Goal: Task Accomplishment & Management: Manage account settings

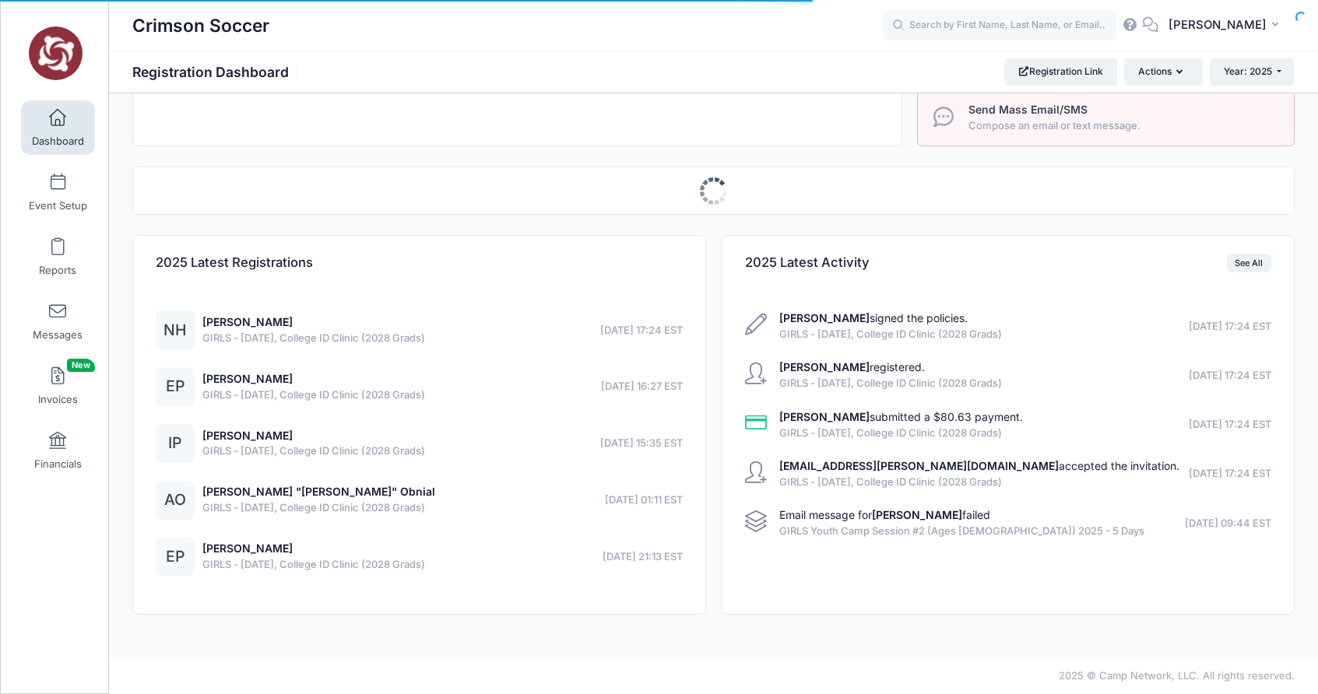
select select
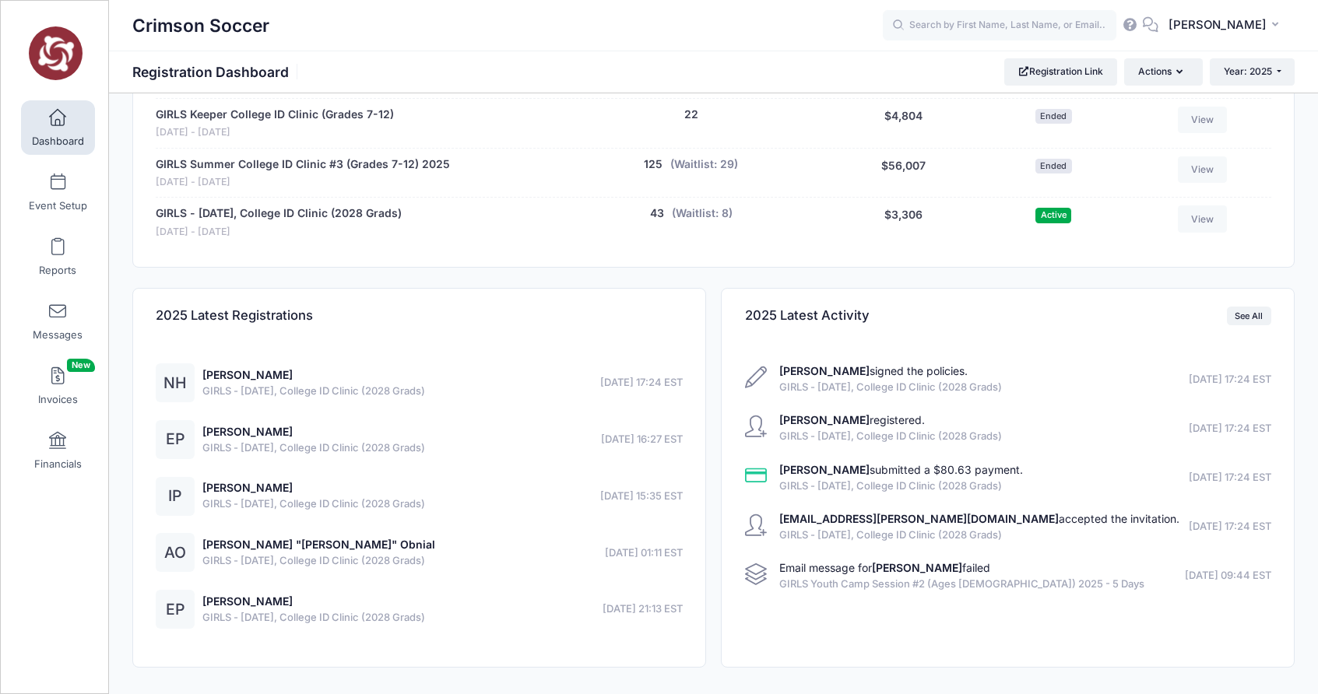
scroll to position [1344, 0]
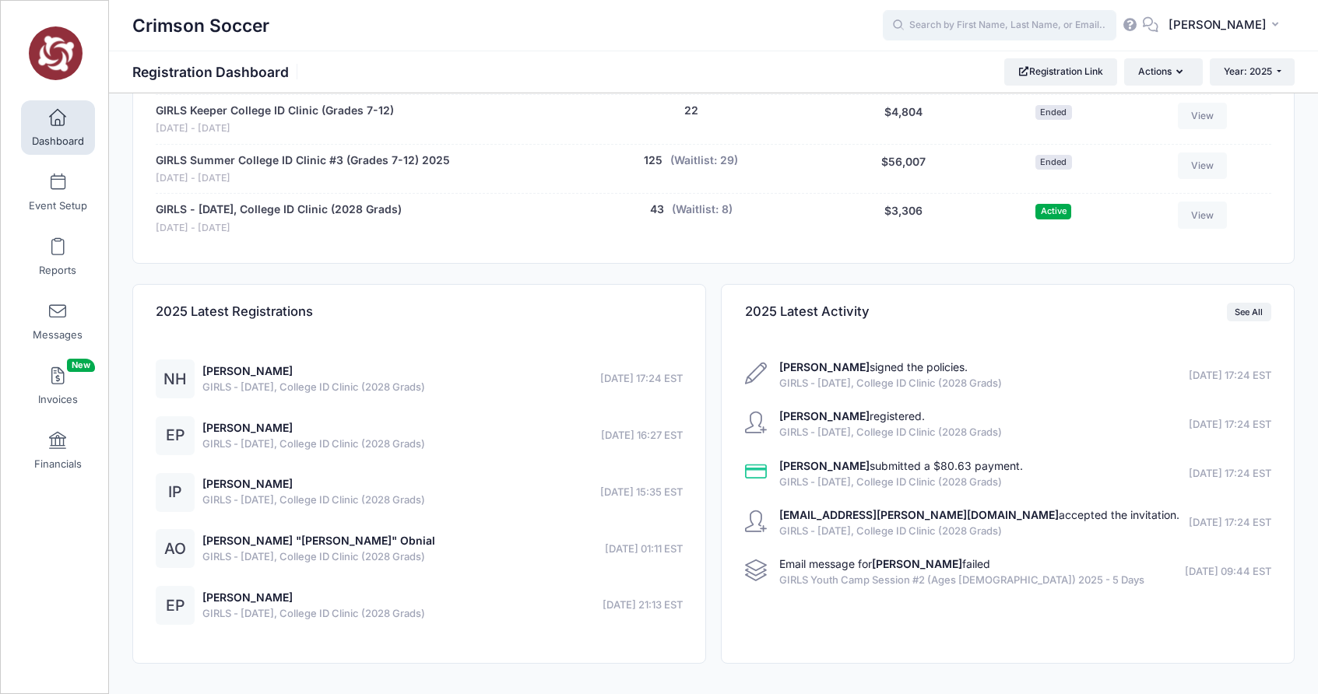
click at [992, 23] on input "text" at bounding box center [999, 25] width 233 height 31
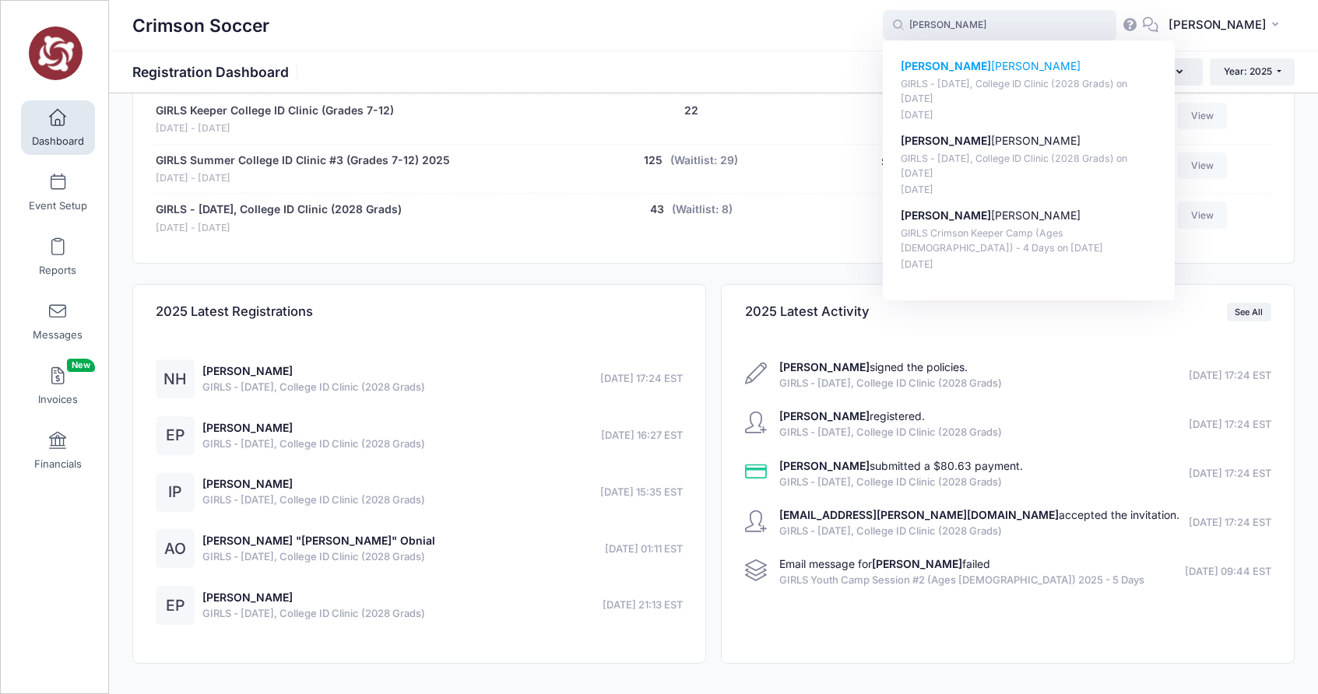
click at [978, 70] on p "Camille Pelaez-Shelton" at bounding box center [1028, 66] width 257 height 16
type input "Camille Pelaez-Shelton (GIRLS - October 11, College ID Clinic (2028 Grads), Oct…"
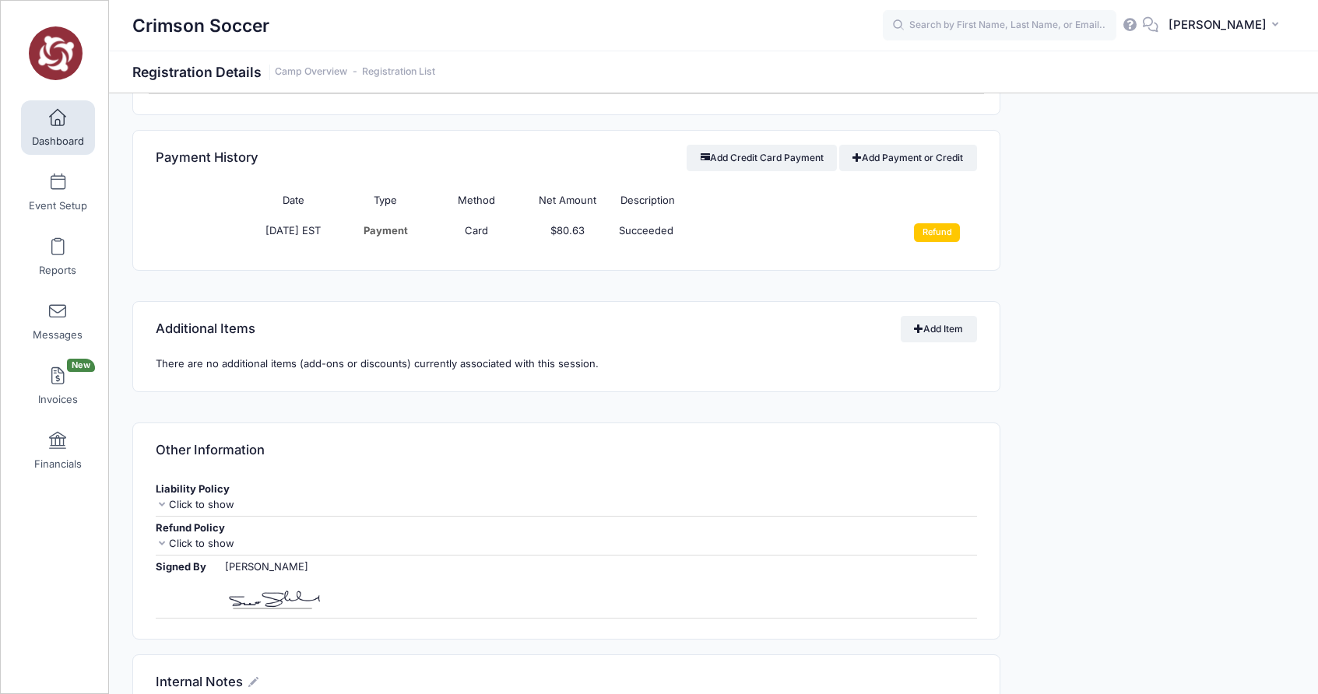
scroll to position [1042, 0]
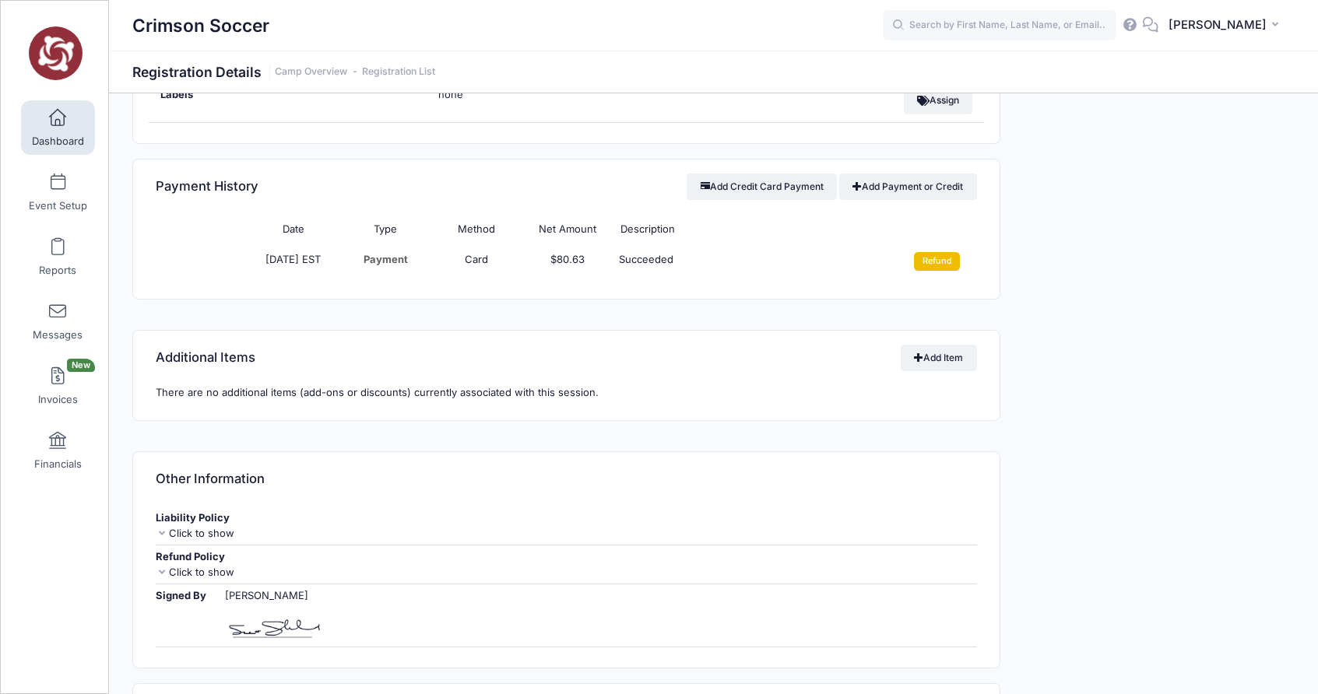
click at [938, 261] on input "Refund" at bounding box center [937, 261] width 46 height 19
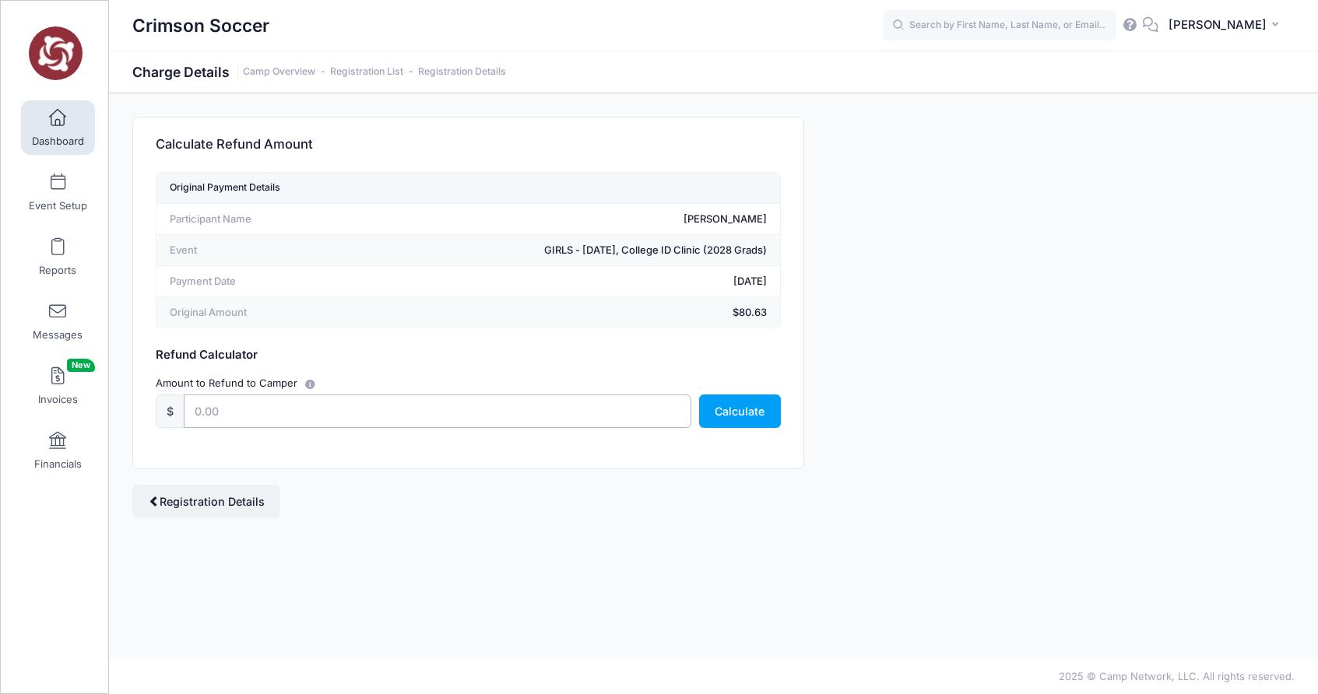
click at [296, 418] on input "text" at bounding box center [437, 411] width 507 height 33
type input "80.63"
click at [725, 415] on button "Calculate" at bounding box center [740, 411] width 82 height 33
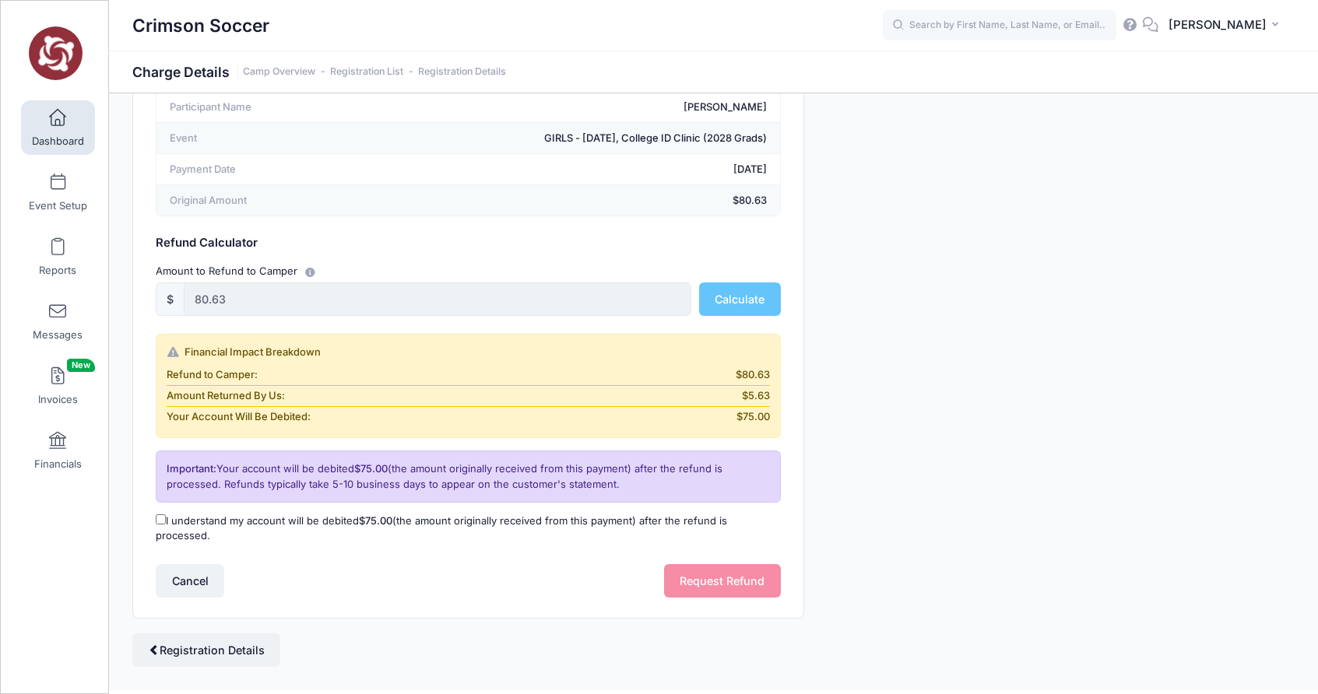
scroll to position [144, 0]
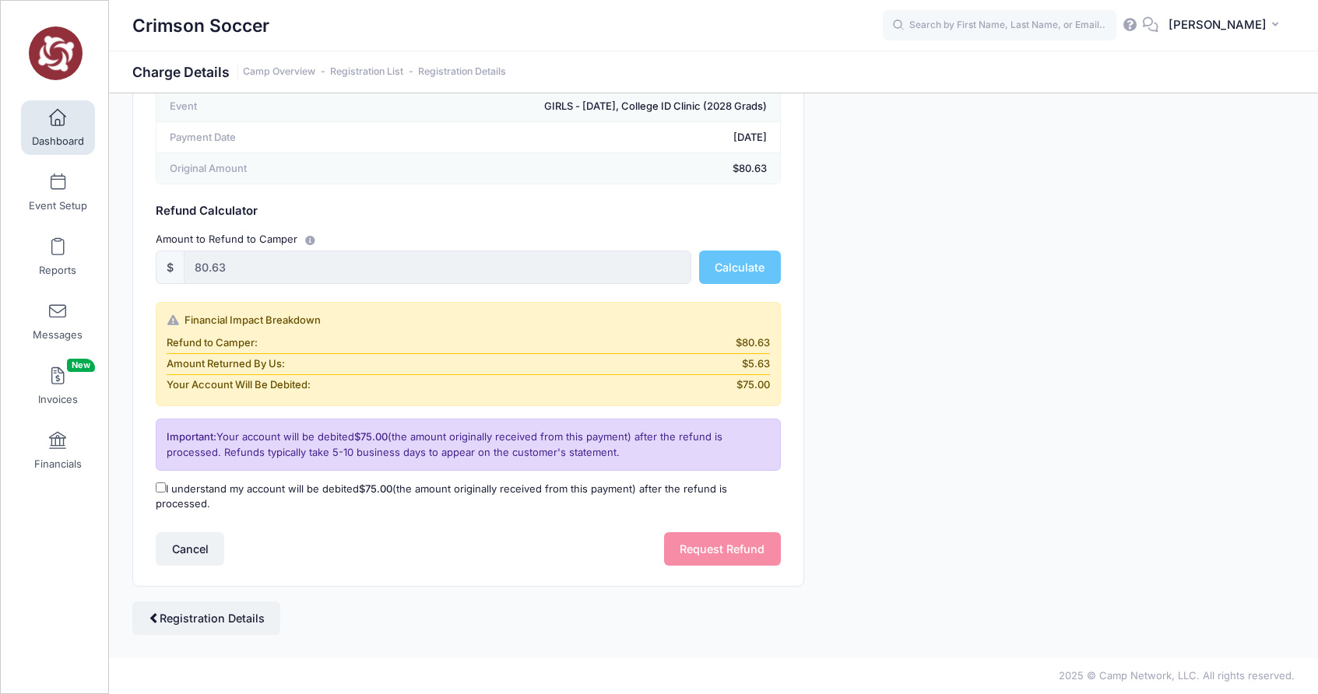
click at [158, 485] on input "I understand my account will be debited $75.00 (the amount originally received …" at bounding box center [161, 488] width 10 height 10
checkbox input "true"
click at [714, 547] on button "Request Refund" at bounding box center [722, 548] width 117 height 33
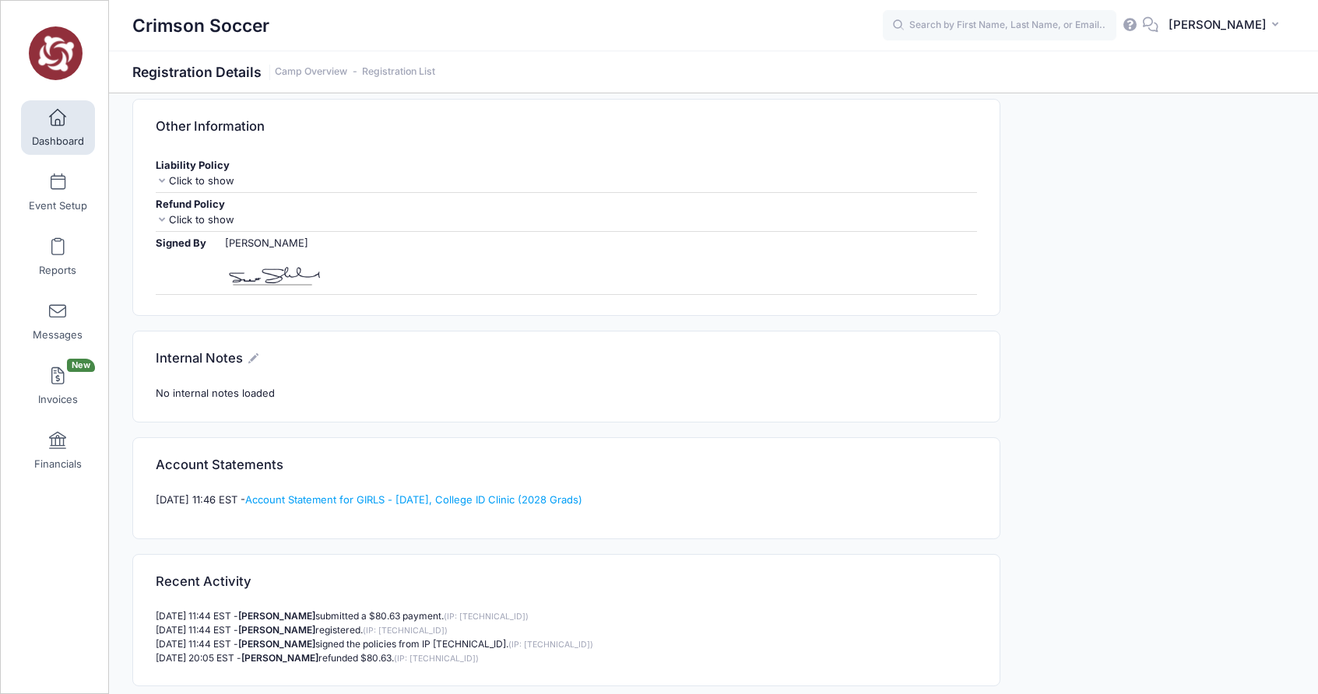
scroll to position [1401, 0]
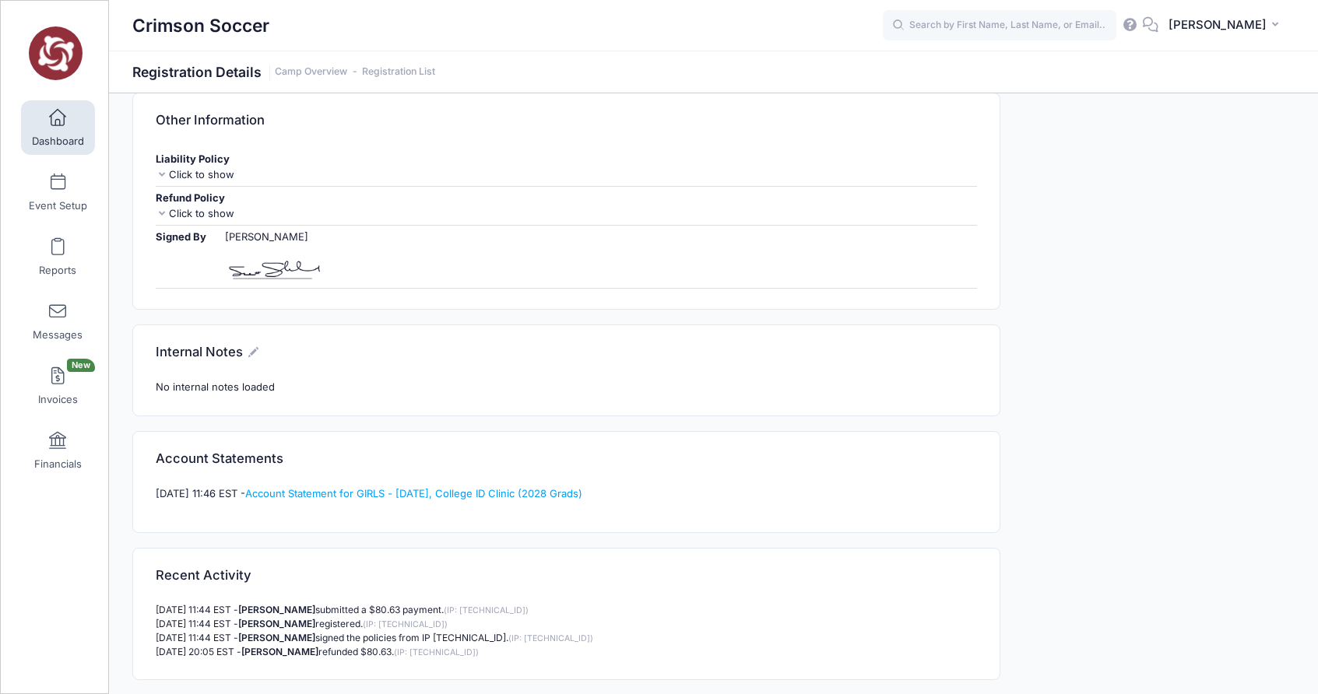
click at [255, 347] on icon at bounding box center [253, 352] width 10 height 10
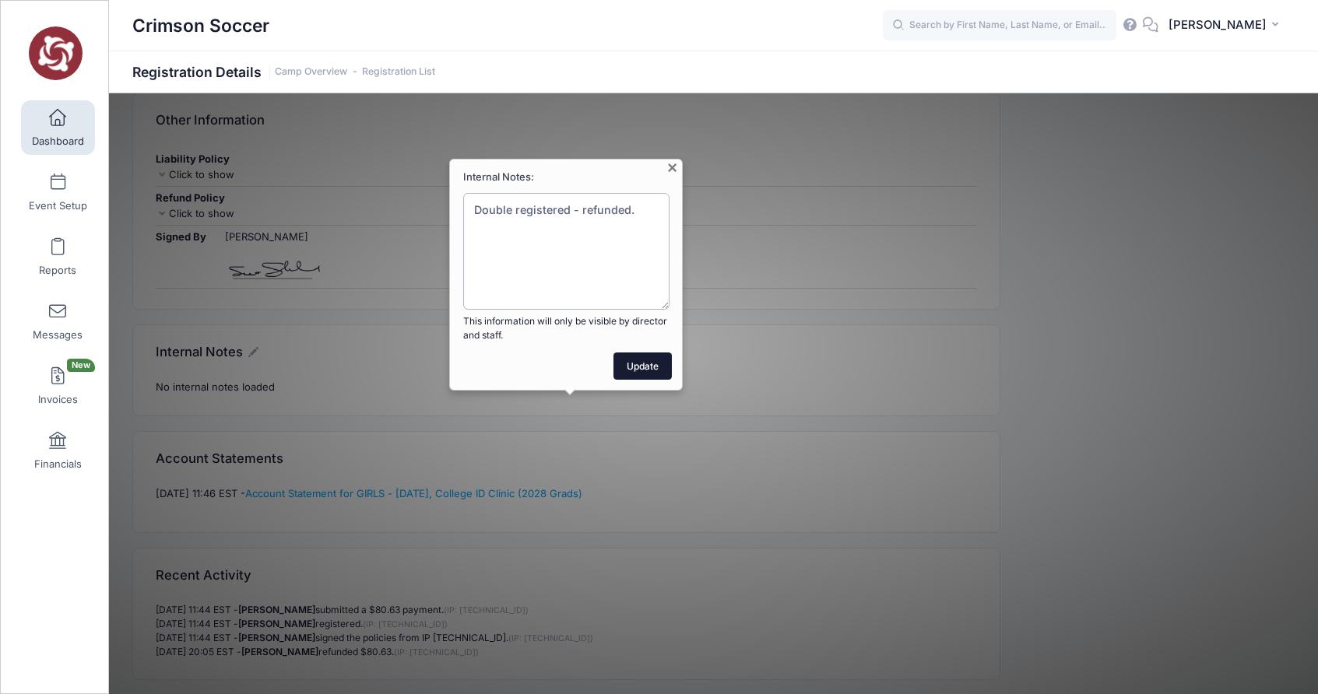
type textarea "Double registered - refunded."
click at [638, 364] on button "Update" at bounding box center [642, 366] width 59 height 26
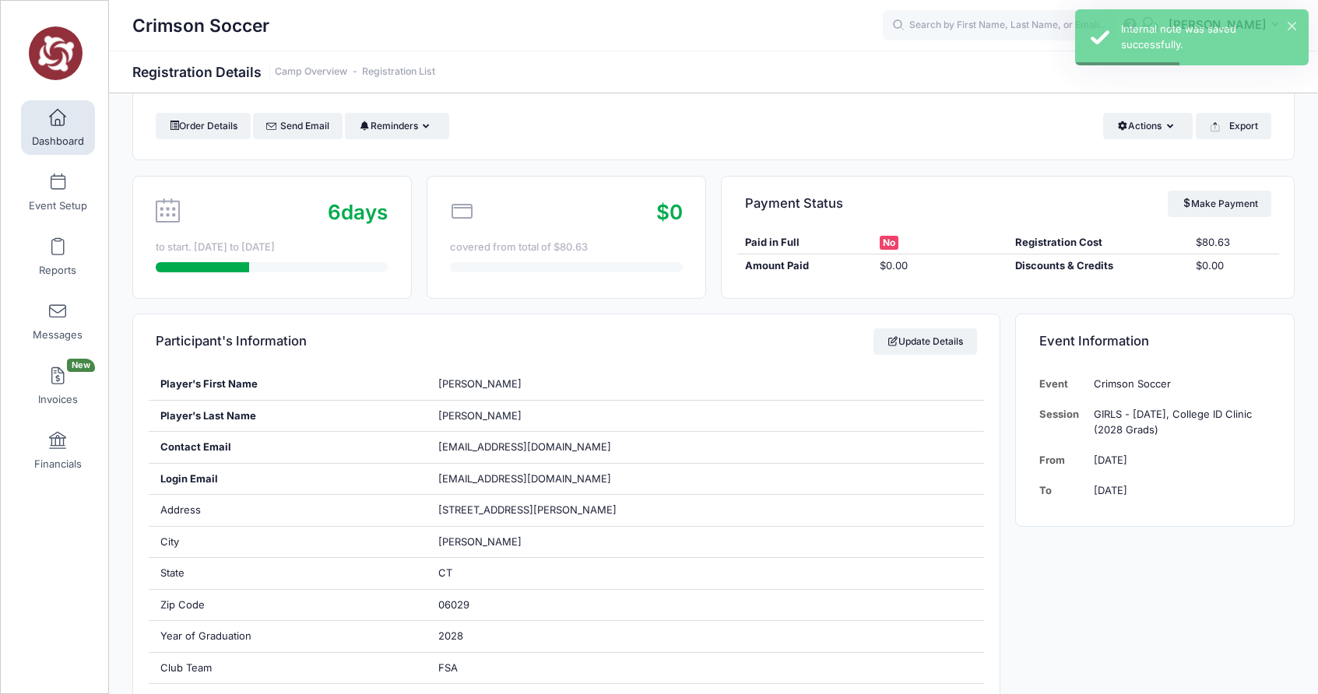
scroll to position [0, 0]
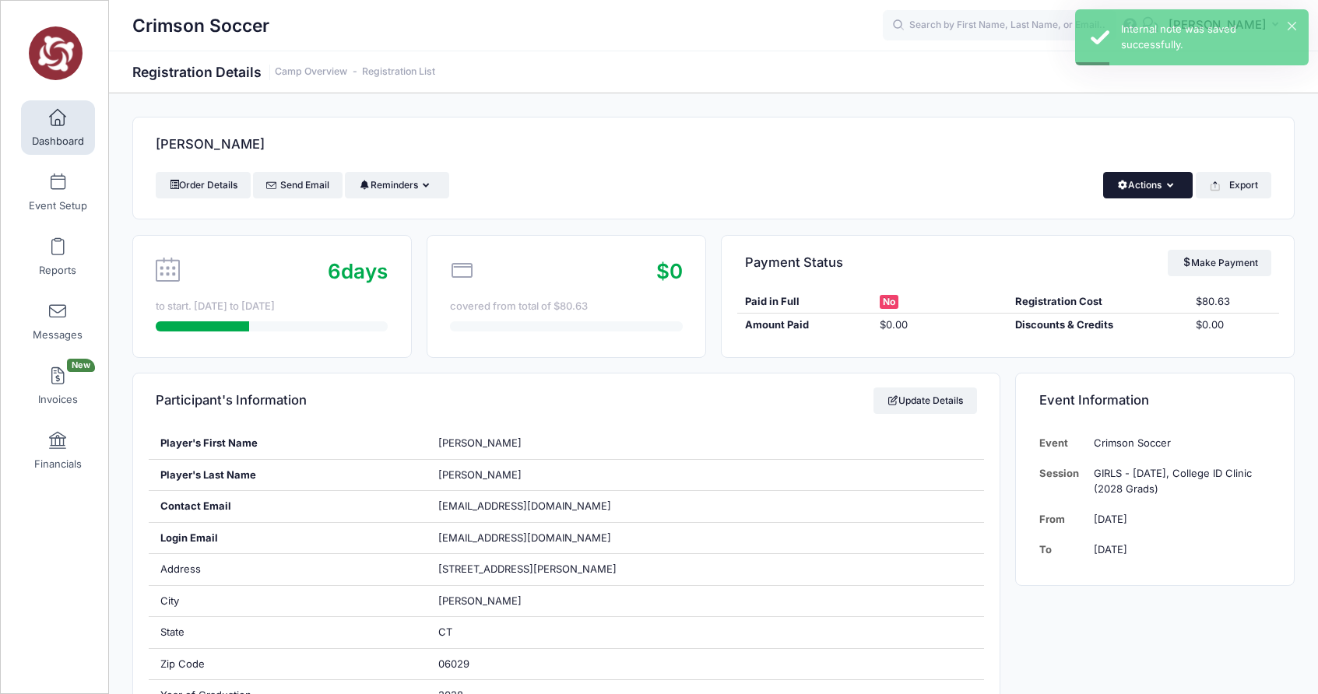
click at [1160, 186] on button "Actions" at bounding box center [1148, 185] width 90 height 26
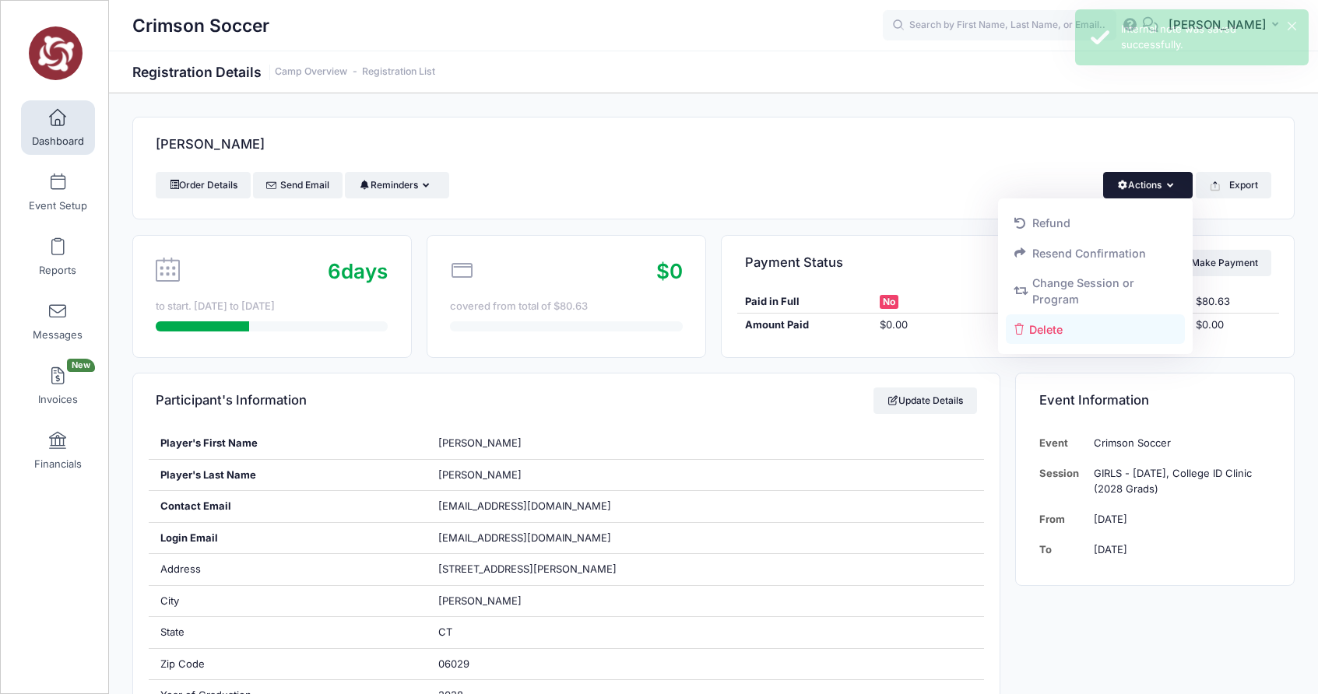
click at [1044, 328] on link "Delete" at bounding box center [1096, 329] width 180 height 30
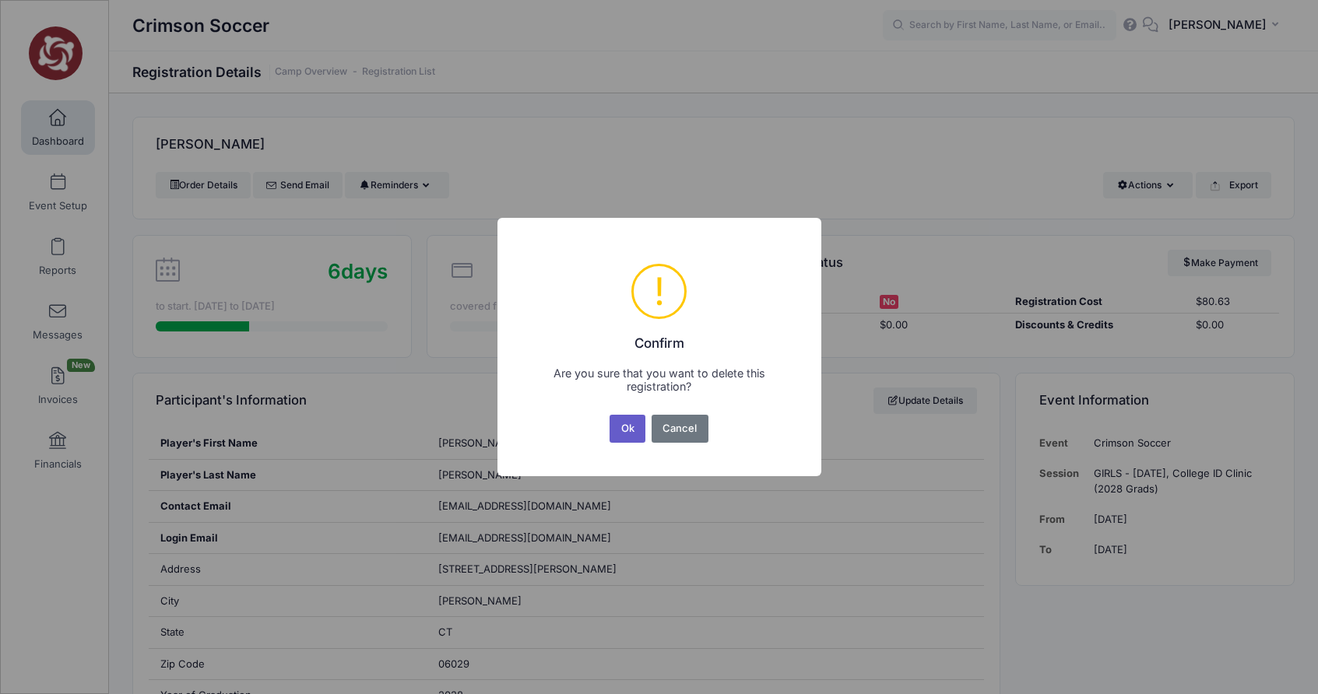
click at [627, 426] on button "Ok" at bounding box center [627, 429] width 36 height 28
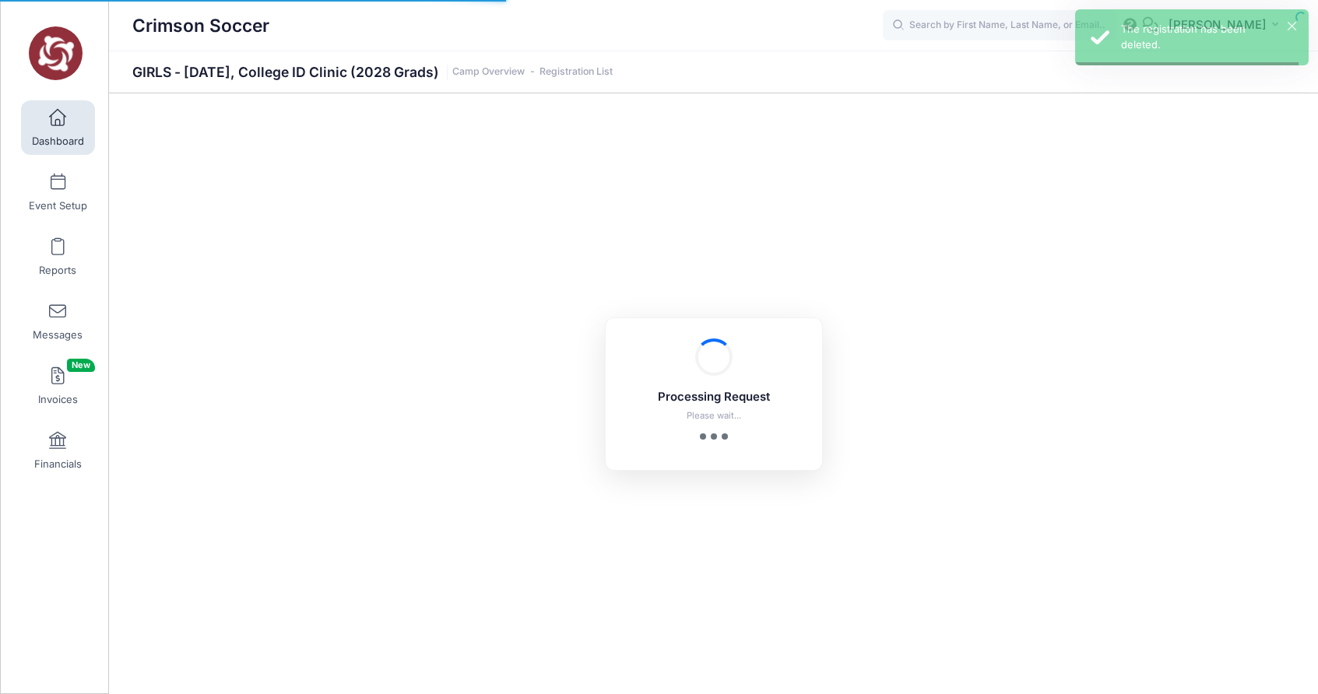
select select "10"
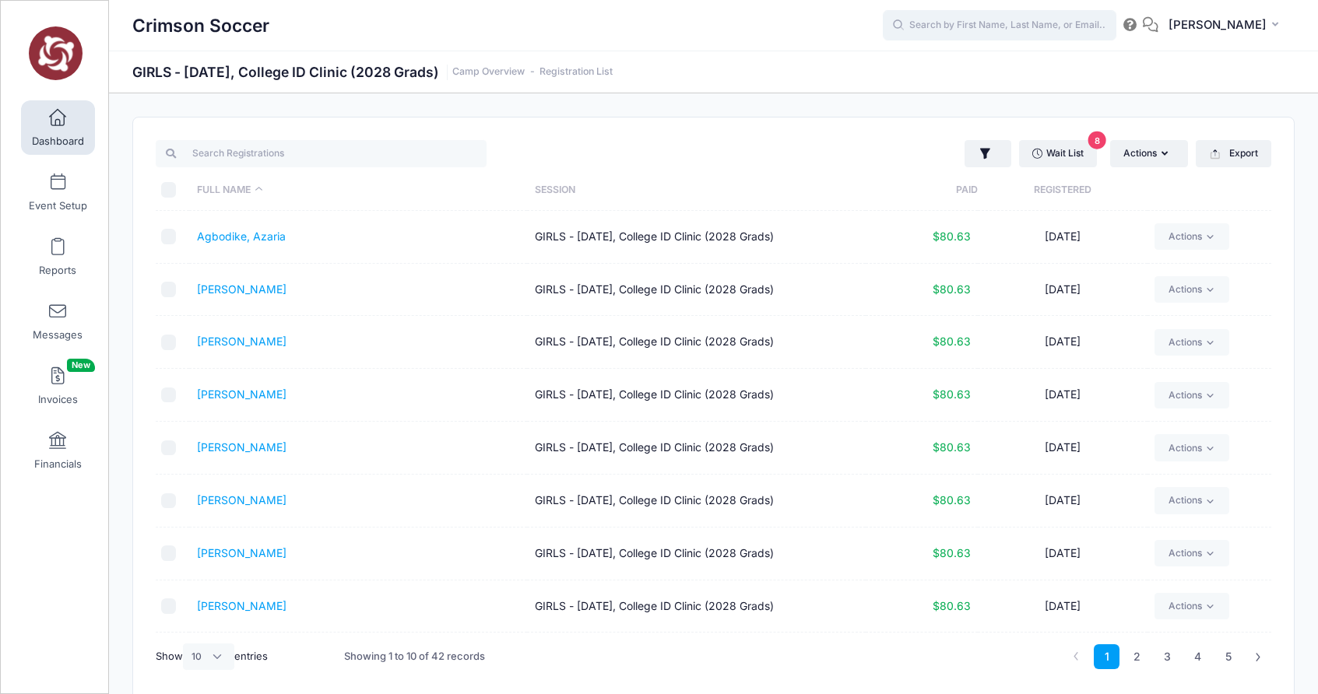
click at [973, 24] on input "text" at bounding box center [999, 25] width 233 height 31
type input "njok"
